Goal: Check status: Check status

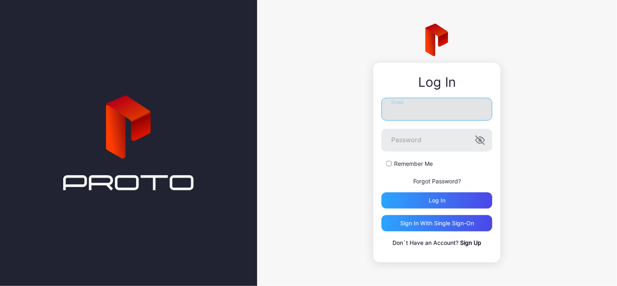
type input "**********"
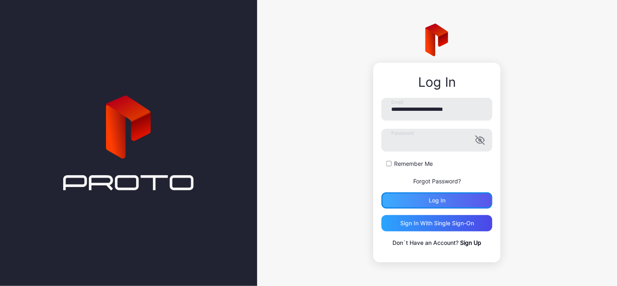
click at [422, 196] on div "Log in" at bounding box center [436, 200] width 111 height 16
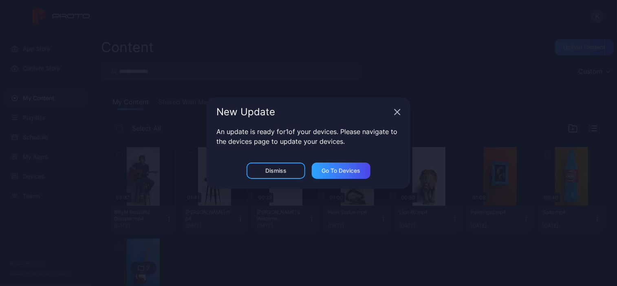
click at [398, 116] on div "New Update" at bounding box center [309, 111] width 204 height 29
click at [396, 111] on icon "button" at bounding box center [397, 112] width 5 height 5
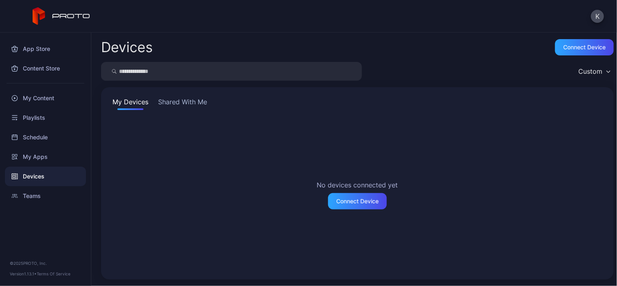
click at [179, 101] on button "Shared With Me" at bounding box center [182, 103] width 52 height 13
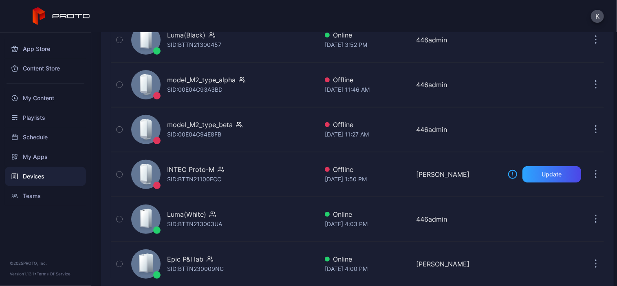
scroll to position [135, 0]
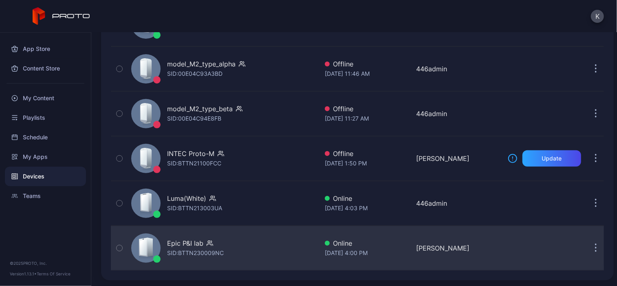
click at [120, 244] on icon "button" at bounding box center [120, 248] width 6 height 9
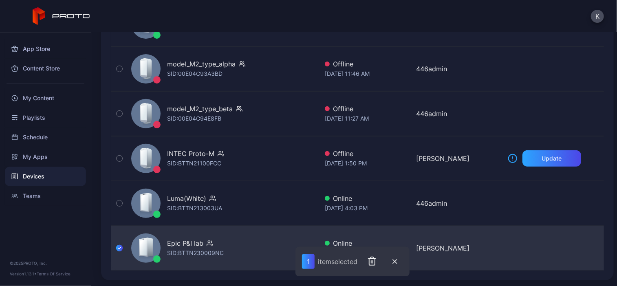
click at [242, 249] on div "Epic P&I lab SID: BTTN230009NC" at bounding box center [223, 248] width 190 height 41
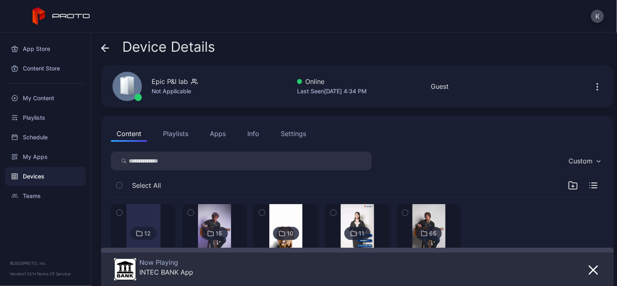
scroll to position [64, 0]
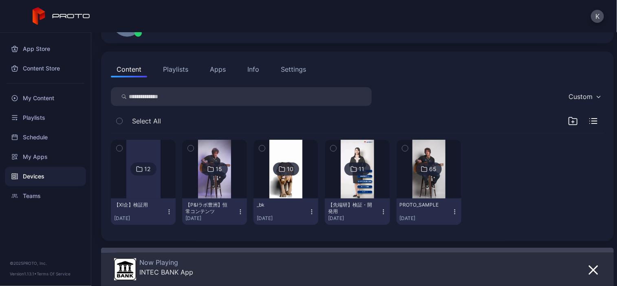
click at [216, 168] on div "15" at bounding box center [219, 168] width 7 height 7
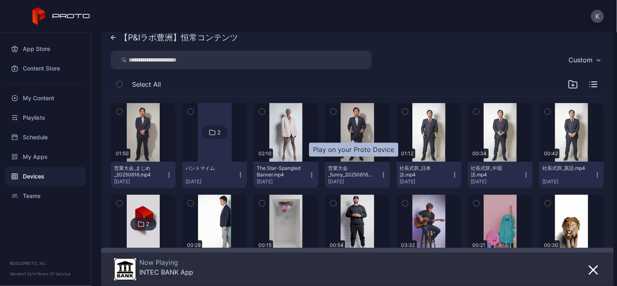
scroll to position [123, 0]
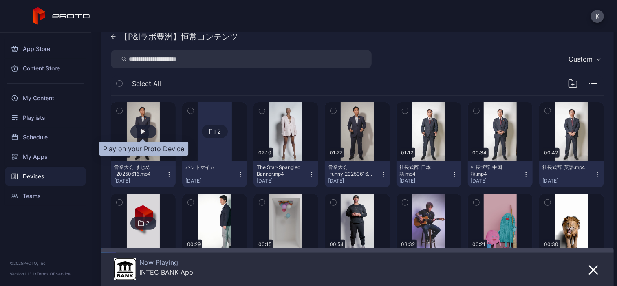
click at [139, 129] on div "button" at bounding box center [143, 131] width 26 height 13
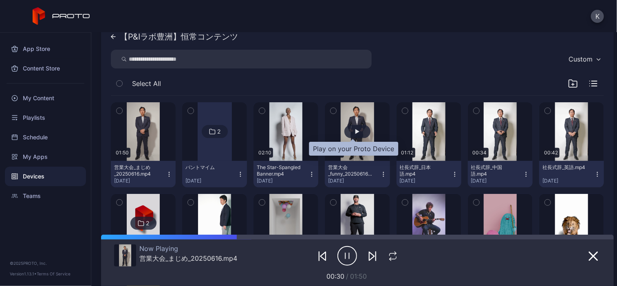
click at [355, 131] on div "button" at bounding box center [357, 131] width 4 height 5
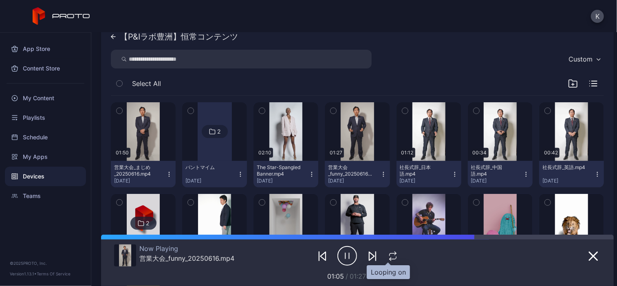
click at [389, 259] on icon "button" at bounding box center [392, 258] width 7 height 2
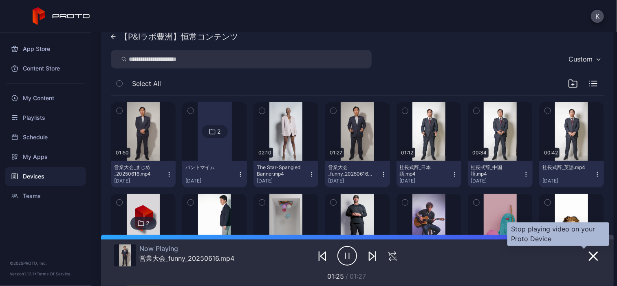
click at [585, 254] on button "Lion 60.mp4 [DATE]" at bounding box center [571, 266] width 65 height 26
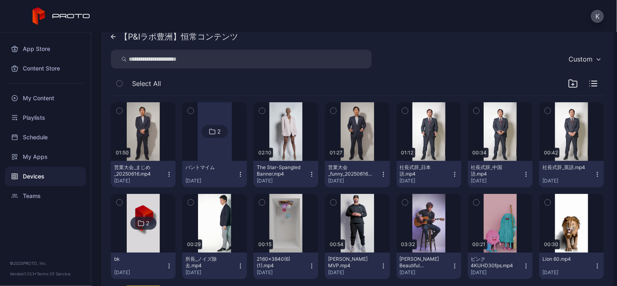
scroll to position [231, 0]
